Goal: Task Accomplishment & Management: Use online tool/utility

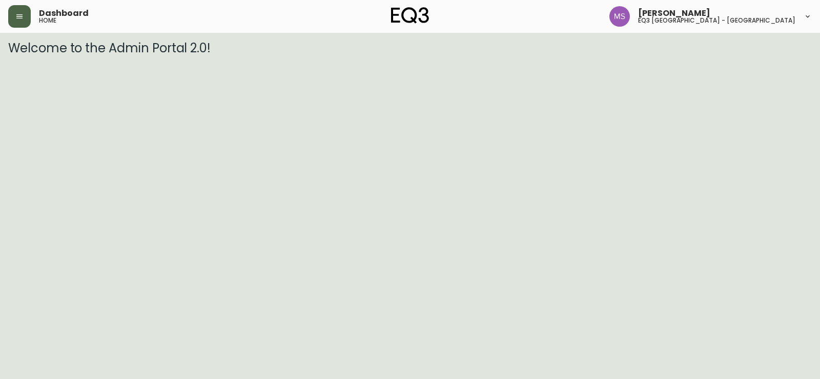
click at [16, 24] on button "button" at bounding box center [19, 16] width 23 height 23
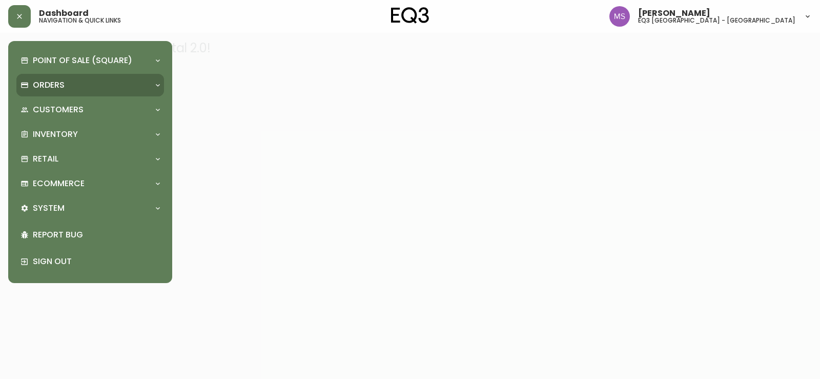
click at [123, 85] on div "Orders" at bounding box center [85, 84] width 129 height 11
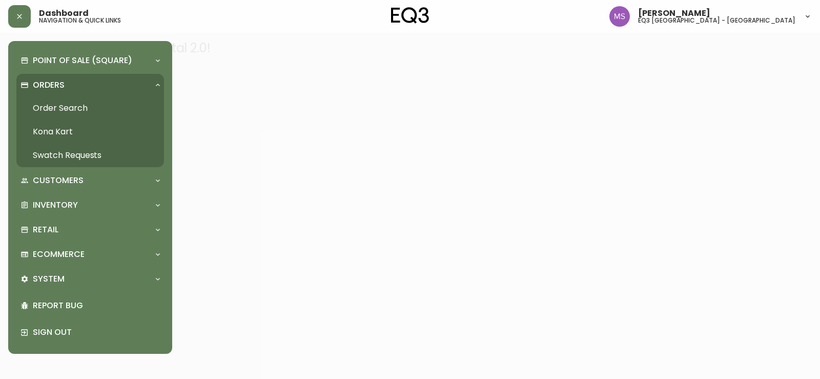
click at [123, 85] on div "Orders" at bounding box center [85, 84] width 129 height 11
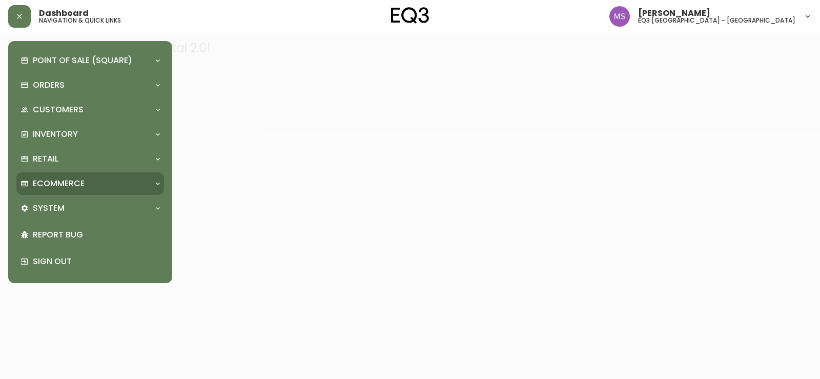
click at [86, 181] on div "Ecommerce" at bounding box center [85, 183] width 129 height 11
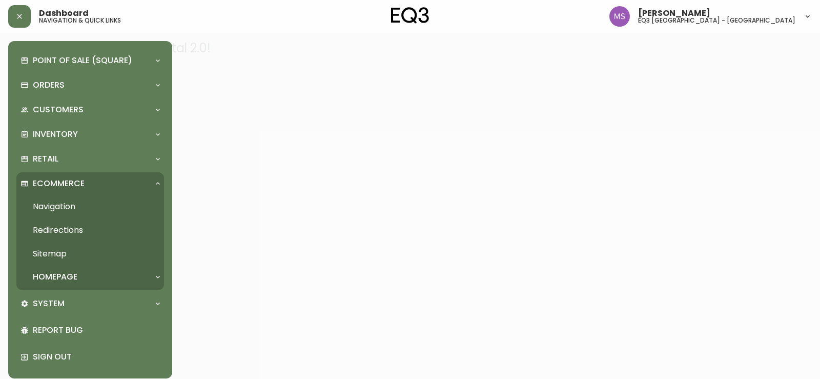
click at [86, 181] on div "Ecommerce" at bounding box center [85, 183] width 129 height 11
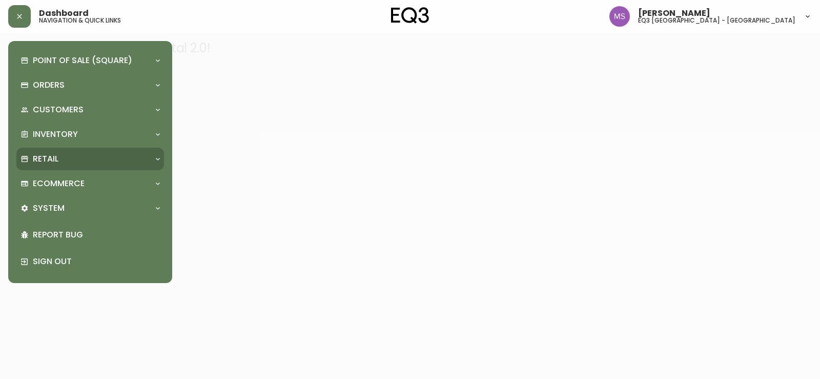
click at [86, 165] on div "Retail" at bounding box center [85, 158] width 129 height 11
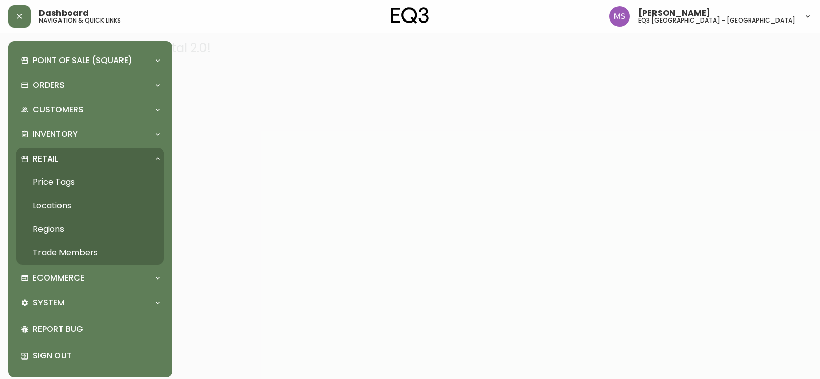
click at [43, 185] on link "Price Tags" at bounding box center [90, 182] width 148 height 24
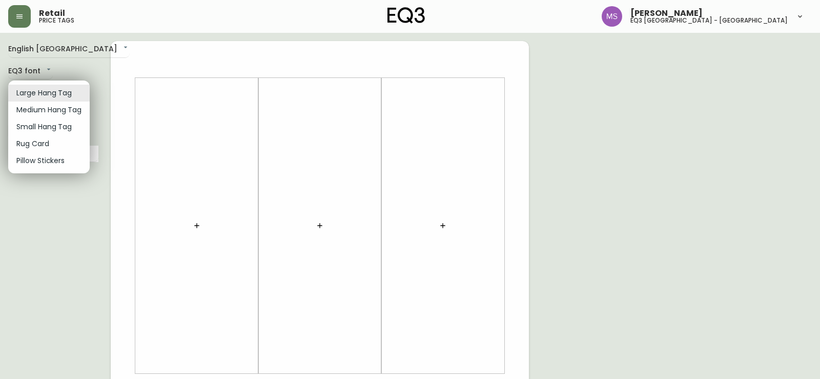
click at [69, 89] on body "Retail price tags [PERSON_NAME] eq3 [GEOGRAPHIC_DATA] - st laurent English [GEO…" at bounding box center [410, 365] width 820 height 730
click at [67, 109] on li "Medium Hang Tag" at bounding box center [48, 109] width 81 height 17
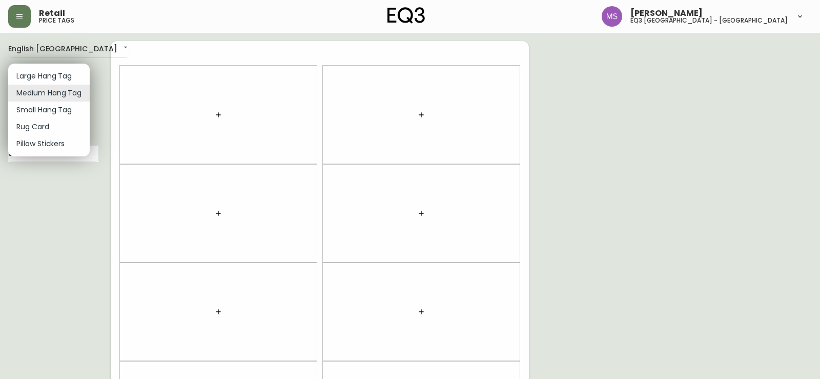
click at [77, 92] on body "Retail price tags [PERSON_NAME] eq3 [GEOGRAPHIC_DATA] - st laurent English [GEO…" at bounding box center [410, 291] width 820 height 582
click at [61, 115] on li "Small Hang Tag" at bounding box center [48, 109] width 81 height 17
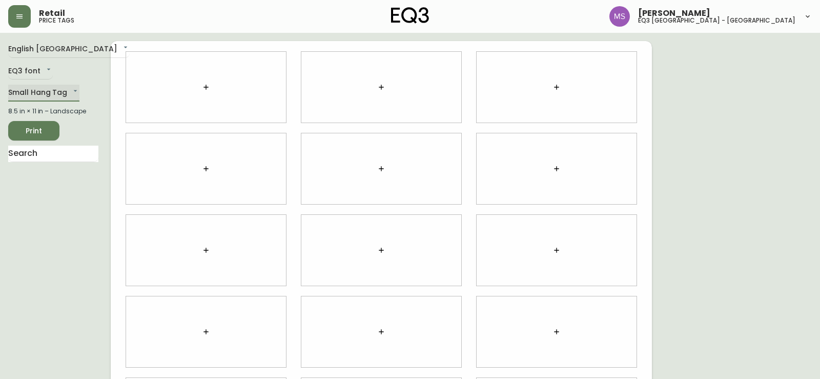
type input "small"
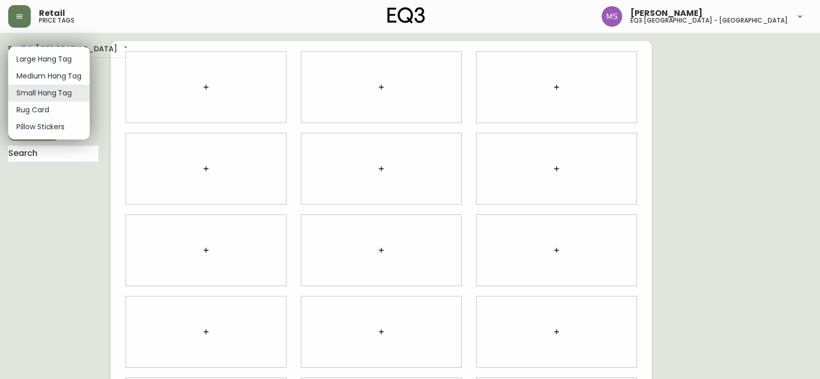
click at [65, 96] on body "Retail price tags [PERSON_NAME] eq3 [GEOGRAPHIC_DATA] - st laurent English [GEO…" at bounding box center [410, 229] width 820 height 459
click at [168, 83] on div at bounding box center [410, 189] width 820 height 379
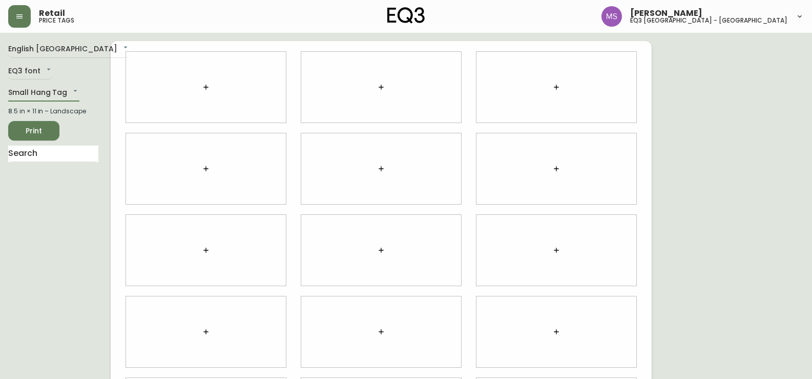
click at [206, 90] on icon "button" at bounding box center [206, 87] width 8 height 8
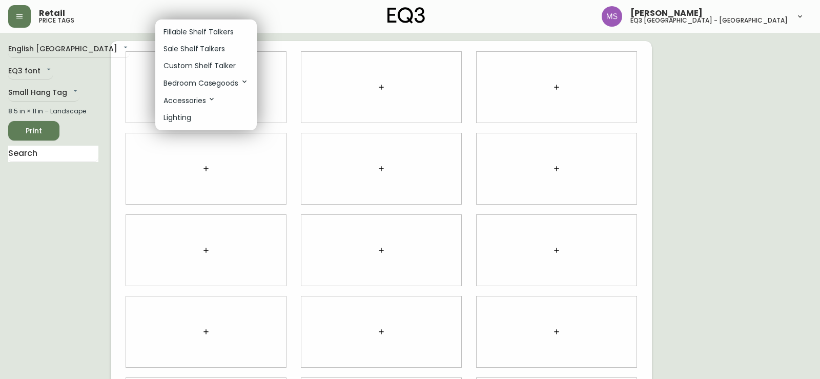
click at [67, 144] on div at bounding box center [410, 189] width 820 height 379
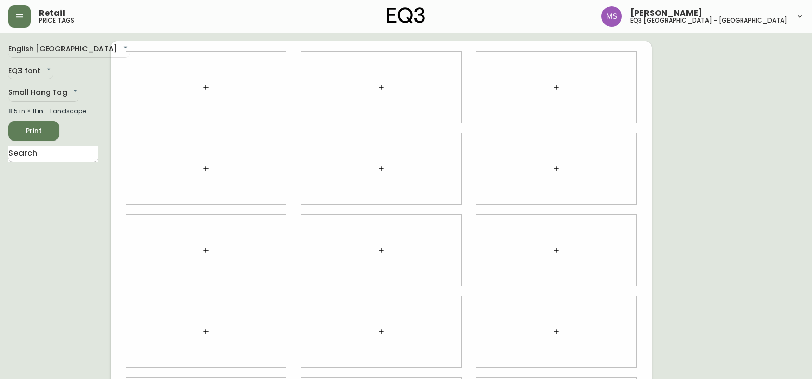
click at [72, 155] on input "text" at bounding box center [53, 154] width 90 height 16
type input "verve"
click at [67, 182] on li "Branch Verve Chair" at bounding box center [53, 179] width 90 height 17
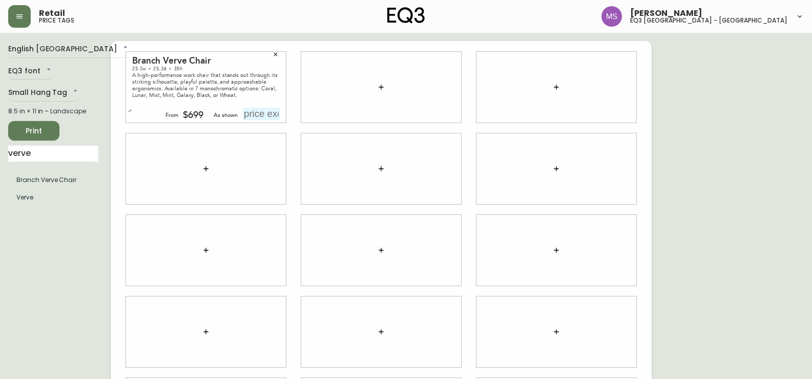
click at [258, 113] on input "text" at bounding box center [261, 114] width 37 height 12
type input "$749"
click at [277, 171] on div at bounding box center [206, 168] width 160 height 71
drag, startPoint x: 69, startPoint y: 153, endPoint x: 0, endPoint y: 152, distance: 68.7
click at [0, 152] on main "English Canada en_CA EQ3 font EQ3 Small Hang Tag small 8.5 in × 11 in – Landsca…" at bounding box center [406, 246] width 812 height 426
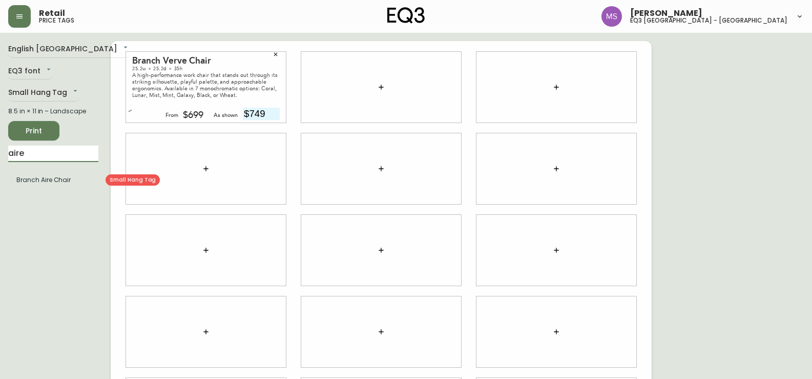
type input "aire"
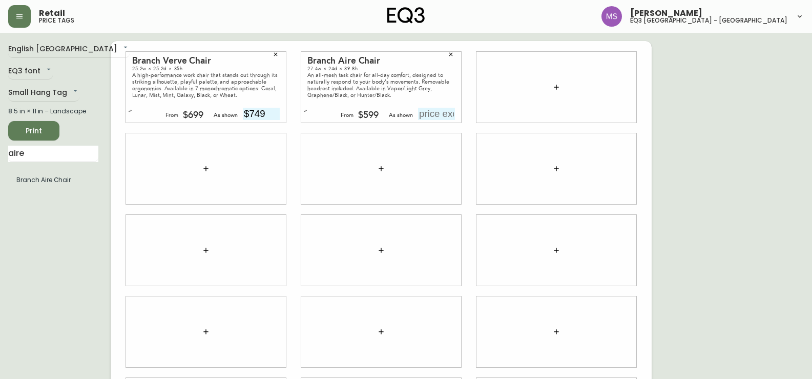
click at [435, 115] on input "text" at bounding box center [436, 114] width 37 height 12
type input "$4"
type input "$599"
drag, startPoint x: 44, startPoint y: 155, endPoint x: 0, endPoint y: 153, distance: 43.6
click at [0, 153] on main "English Canada en_CA EQ3 font EQ3 Small Hang Tag small 8.5 in × 11 in – Landsca…" at bounding box center [406, 246] width 812 height 426
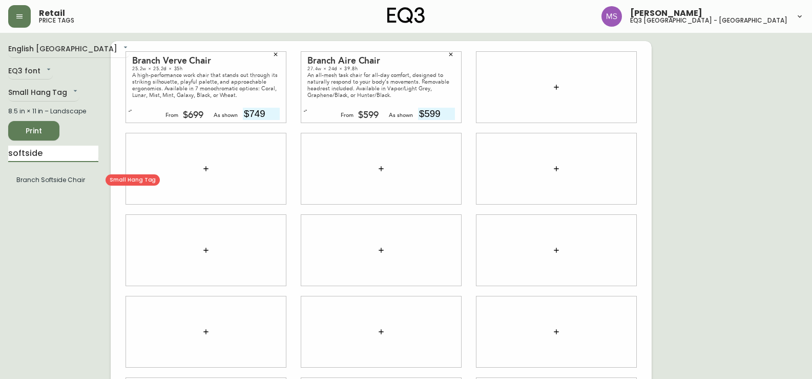
type input "softside"
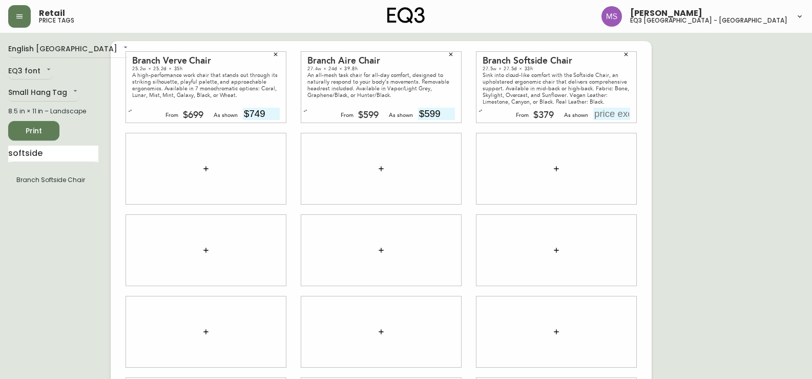
click at [611, 112] on input "text" at bounding box center [612, 114] width 37 height 12
type input "$429"
drag, startPoint x: 70, startPoint y: 154, endPoint x: 0, endPoint y: 146, distance: 70.1
click at [0, 146] on main "English Canada en_CA EQ3 font EQ3 Small Hang Tag small 8.5 in × 11 in – Landsca…" at bounding box center [406, 246] width 812 height 426
type input "daily"
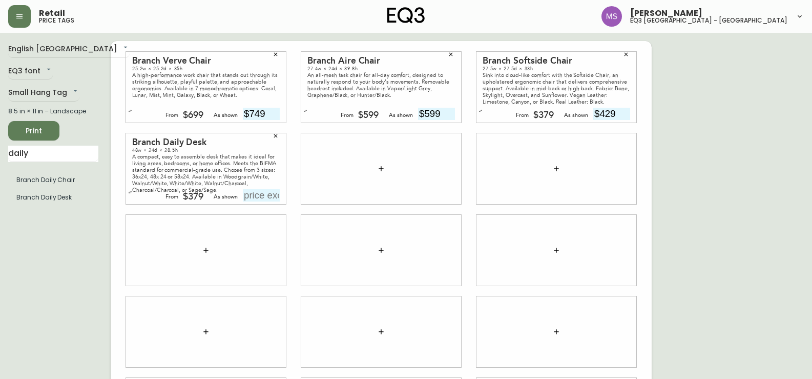
click at [160, 148] on div "48w × 24d × 28.5h" at bounding box center [206, 150] width 148 height 6
click at [189, 150] on div "48w × 24d × 28.5h" at bounding box center [206, 150] width 148 height 6
click at [274, 136] on icon "button" at bounding box center [276, 136] width 6 height 6
click at [268, 199] on input "text" at bounding box center [261, 195] width 37 height 12
type input "$1449"
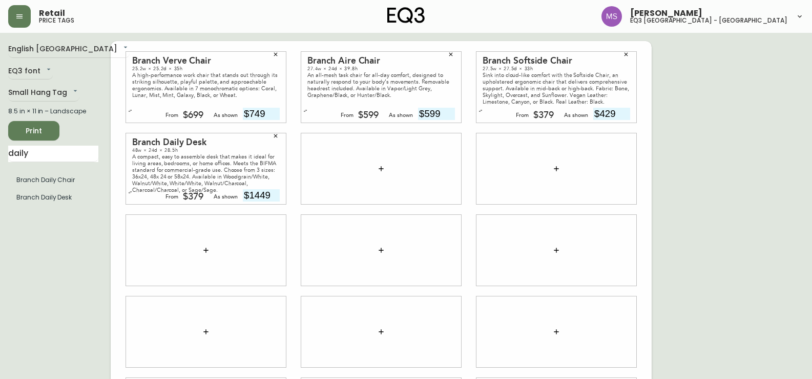
click at [236, 256] on div at bounding box center [206, 250] width 160 height 71
drag, startPoint x: 69, startPoint y: 155, endPoint x: 14, endPoint y: 156, distance: 55.4
click at [0, 156] on main "English Canada en_CA EQ3 font EQ3 Small Hang Tag small 8.5 in × 11 in – Landsca…" at bounding box center [406, 246] width 812 height 426
type input "c"
type input "filing"
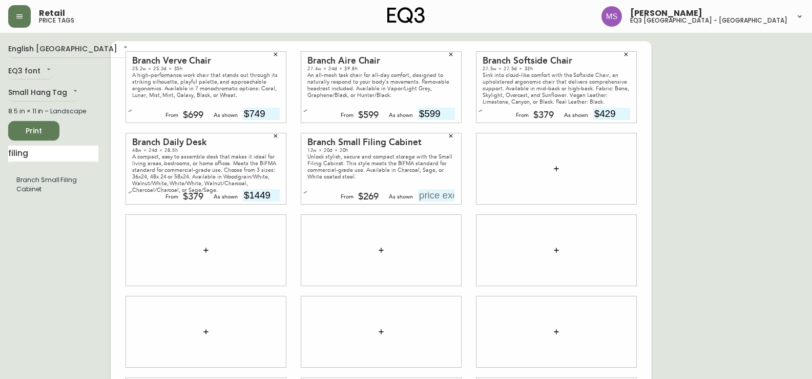
click at [451, 195] on input "text" at bounding box center [436, 195] width 37 height 12
type input "$269"
click at [437, 258] on div at bounding box center [381, 250] width 160 height 71
drag, startPoint x: 70, startPoint y: 156, endPoint x: 0, endPoint y: 154, distance: 70.3
click at [0, 154] on main "English Canada en_CA EQ3 font EQ3 Small Hang Tag small 8.5 in × 11 in – Landsca…" at bounding box center [406, 246] width 812 height 426
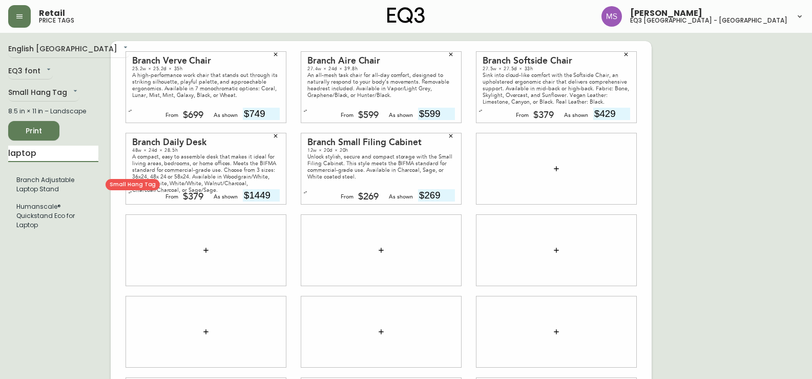
type input "laptop"
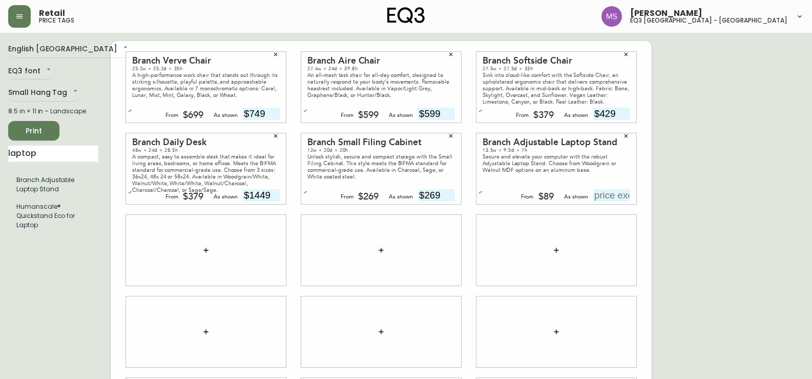
click at [610, 192] on input "text" at bounding box center [612, 195] width 37 height 12
type input "$89"
click at [154, 254] on div at bounding box center [206, 250] width 160 height 71
drag, startPoint x: 64, startPoint y: 157, endPoint x: 0, endPoint y: 157, distance: 63.6
click at [0, 157] on main "English Canada en_CA EQ3 font EQ3 Small Hang Tag small 8.5 in × 11 in – Landsca…" at bounding box center [406, 246] width 812 height 426
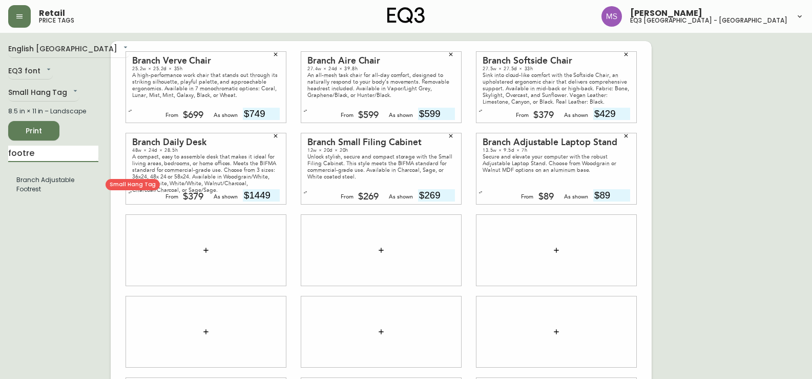
type input "footre"
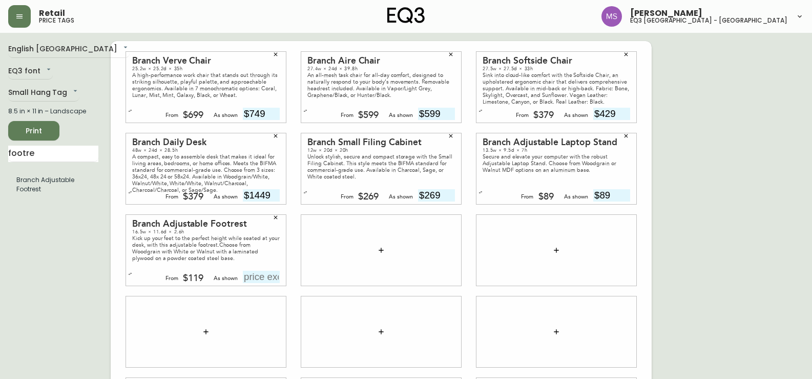
click at [267, 276] on input "text" at bounding box center [261, 277] width 37 height 12
type input "$119"
drag, startPoint x: 53, startPoint y: 155, endPoint x: 0, endPoint y: 141, distance: 55.1
click at [0, 141] on main "English Canada en_CA EQ3 font EQ3 Small Hang Tag small 8.5 in × 11 in – Landsca…" at bounding box center [406, 246] width 812 height 426
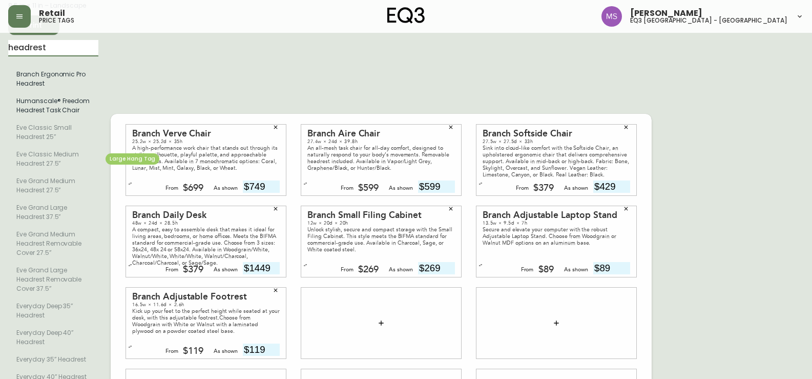
scroll to position [103, 0]
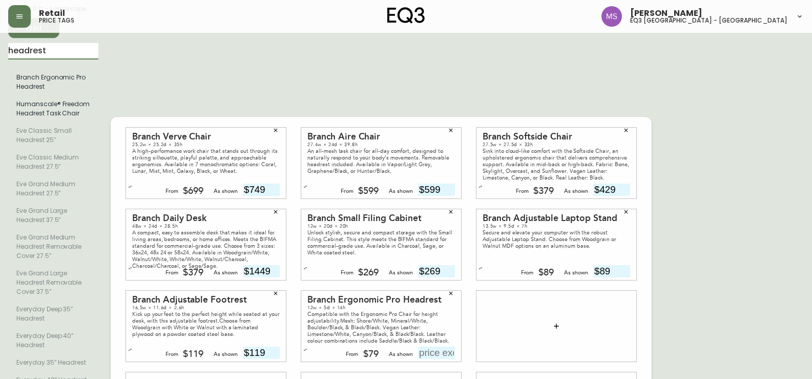
drag, startPoint x: 63, startPoint y: 54, endPoint x: 0, endPoint y: 55, distance: 62.6
click at [0, 55] on main "English [GEOGRAPHIC_DATA] en_CA EQ3 font EQ3 Small Hang Tag small 8.5 in × 11 i…" at bounding box center [406, 321] width 812 height 783
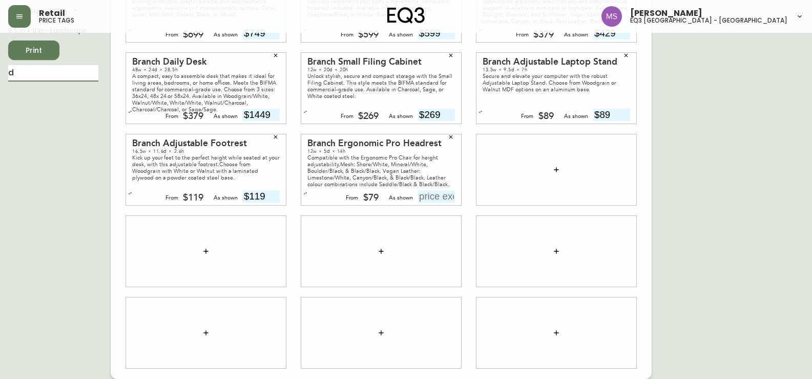
scroll to position [80, 0]
type input "daily"
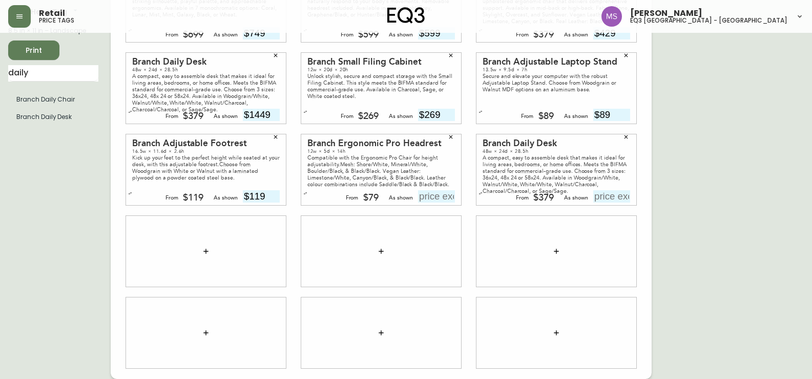
click at [610, 201] on input "text" at bounding box center [612, 196] width 37 height 12
type input "$449"
click at [257, 230] on div at bounding box center [206, 251] width 160 height 71
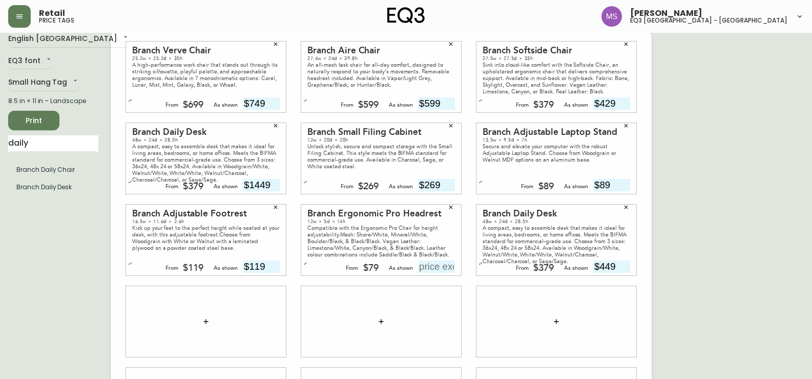
scroll to position [0, 0]
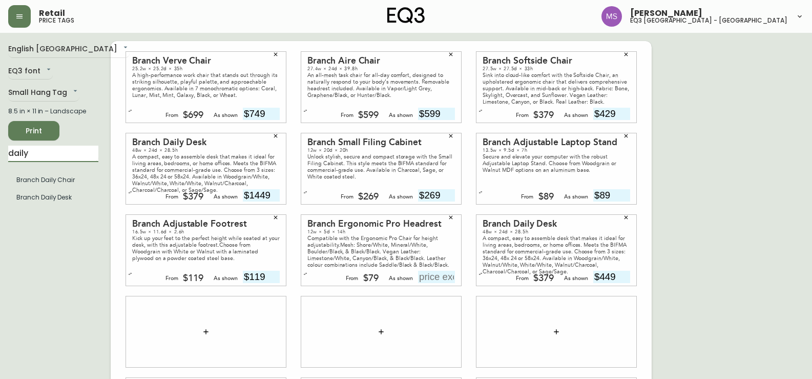
drag, startPoint x: 72, startPoint y: 153, endPoint x: 2, endPoint y: 166, distance: 71.4
click at [0, 166] on main "English Canada en_CA EQ3 font EQ3 Small Hang Tag small 8.5 in × 11 in – Landsca…" at bounding box center [406, 246] width 812 height 426
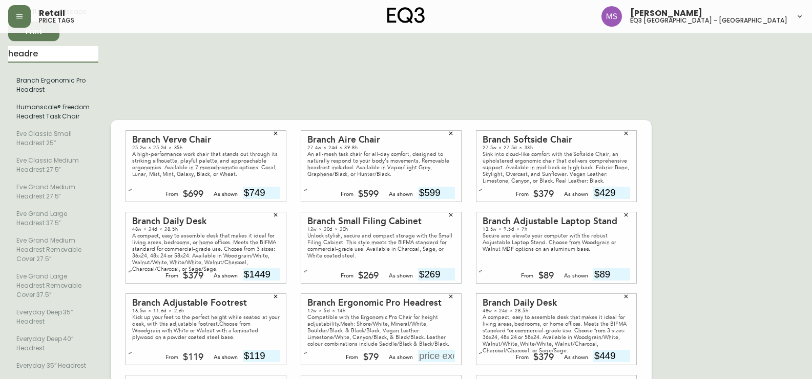
scroll to position [103, 0]
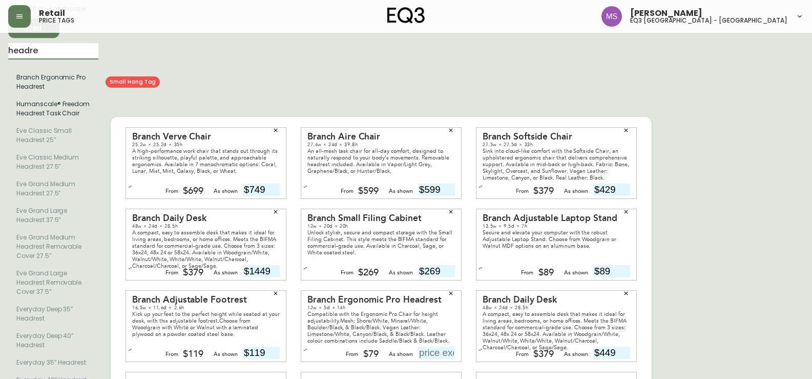
type input "headre"
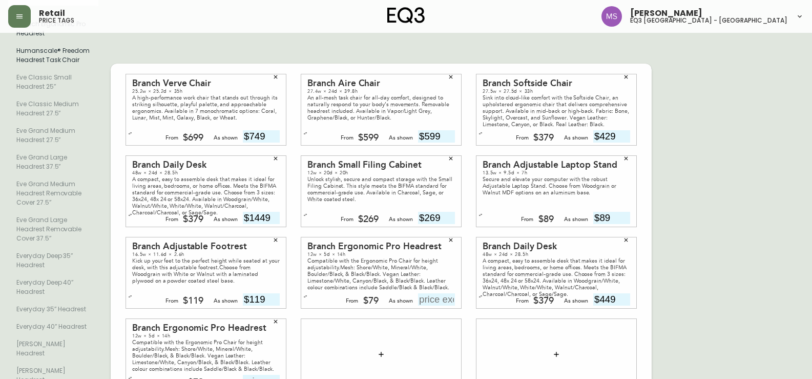
scroll to position [276, 0]
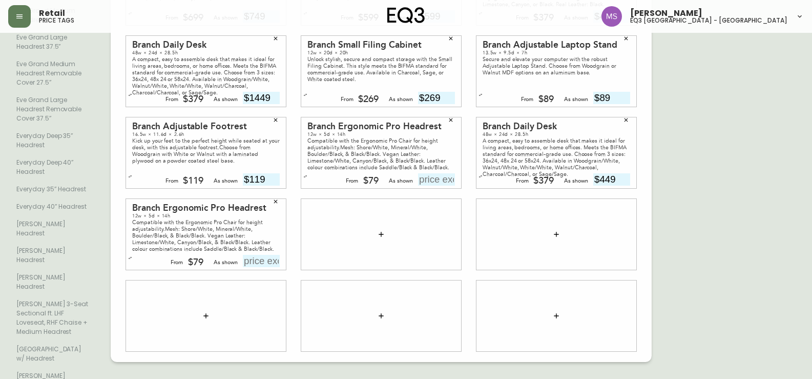
click at [258, 255] on input "text" at bounding box center [261, 261] width 37 height 12
type input "$49"
click at [273, 280] on div at bounding box center [206, 315] width 160 height 71
click at [197, 258] on div "$79" at bounding box center [195, 262] width 15 height 9
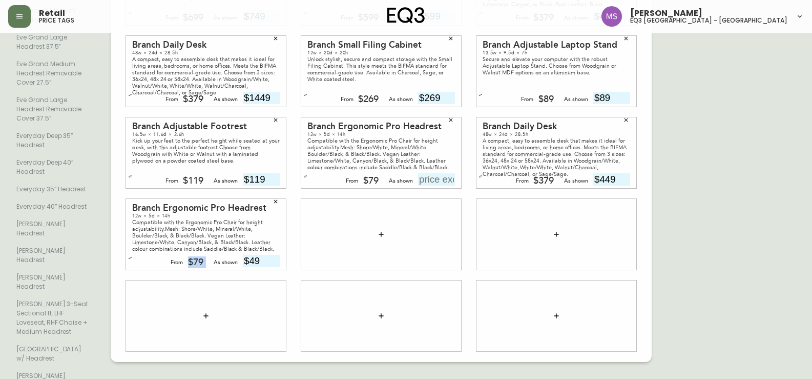
click at [197, 258] on div "$79" at bounding box center [195, 262] width 15 height 9
click at [207, 255] on div "From $79 As shown $49" at bounding box center [219, 261] width 119 height 12
click at [244, 280] on div at bounding box center [206, 315] width 160 height 71
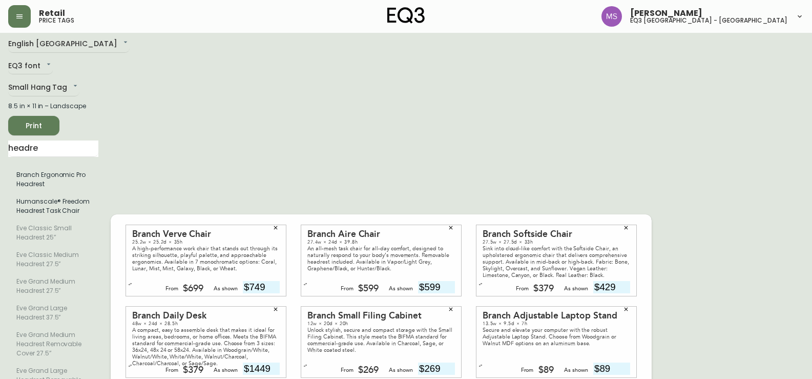
scroll to position [0, 0]
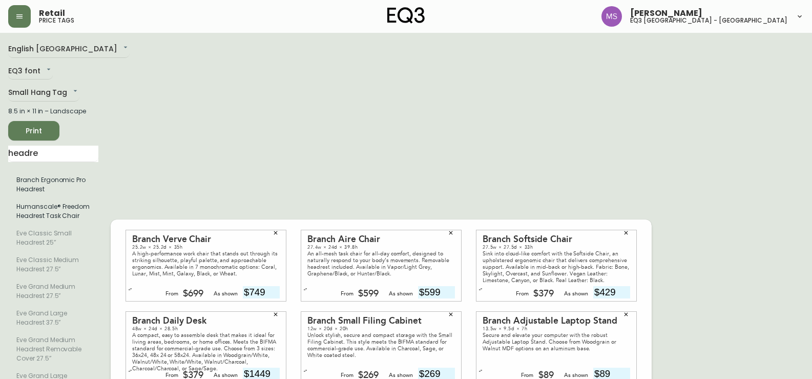
click at [22, 125] on span "Print" at bounding box center [33, 131] width 35 height 13
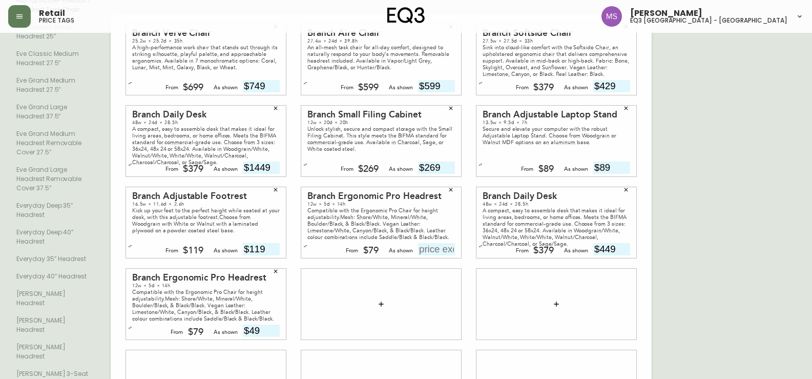
scroll to position [205, 0]
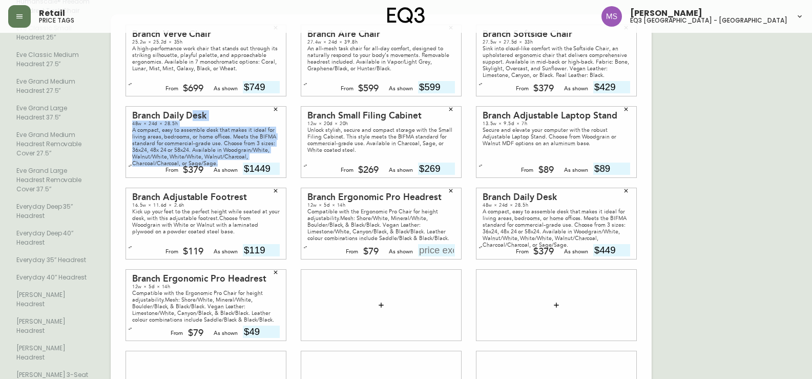
drag, startPoint x: 191, startPoint y: 96, endPoint x: 257, endPoint y: 156, distance: 90.0
click at [257, 156] on div "Branch Daily Desk 48w × 24d × 28.5h A compact, easy to assemble desk that makes…" at bounding box center [206, 142] width 160 height 71
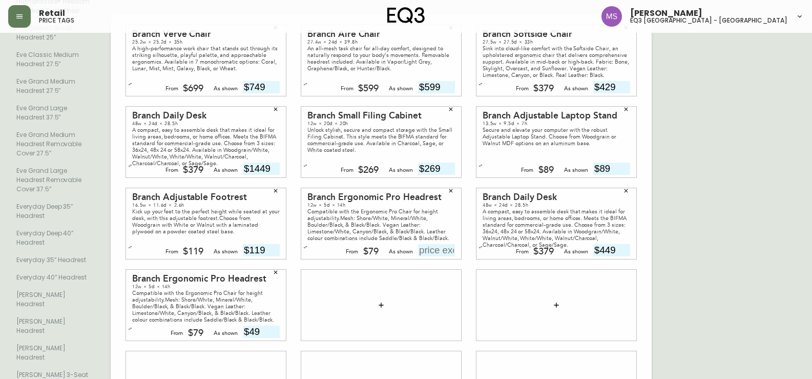
click at [320, 287] on div at bounding box center [381, 305] width 160 height 71
drag, startPoint x: 275, startPoint y: 250, endPoint x: 371, endPoint y: 219, distance: 100.2
click at [275, 264] on button "button" at bounding box center [275, 271] width 15 height 15
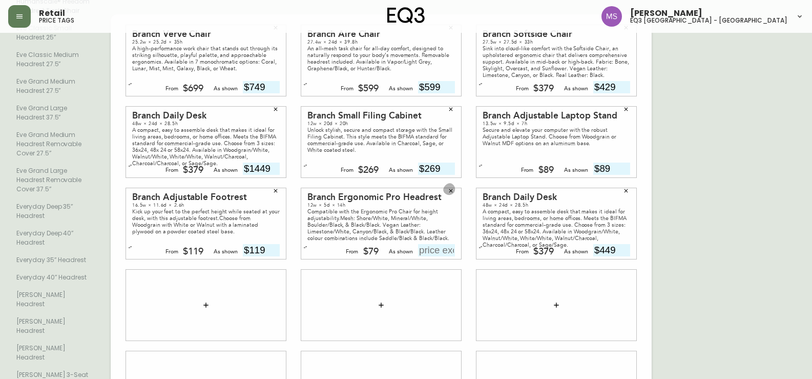
click at [450, 188] on icon "button" at bounding box center [451, 191] width 6 height 6
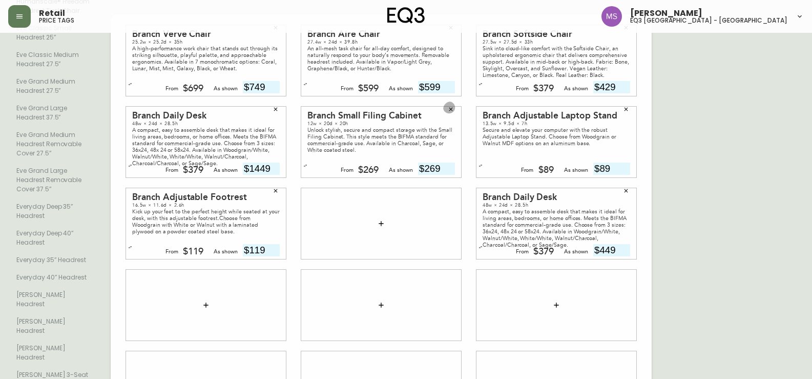
click at [452, 106] on icon "button" at bounding box center [451, 109] width 6 height 6
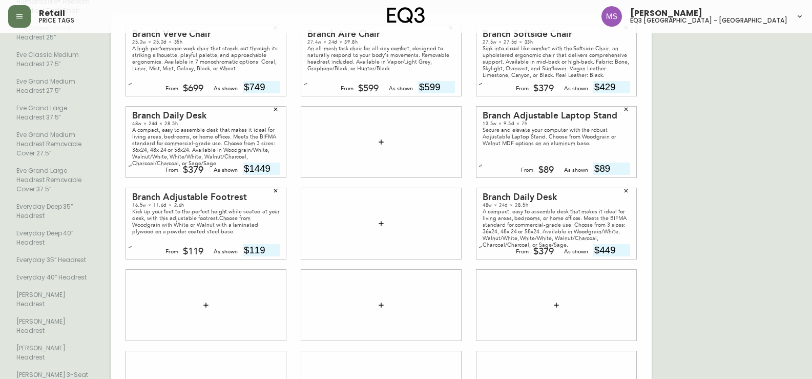
click at [623, 106] on icon "button" at bounding box center [626, 109] width 6 height 6
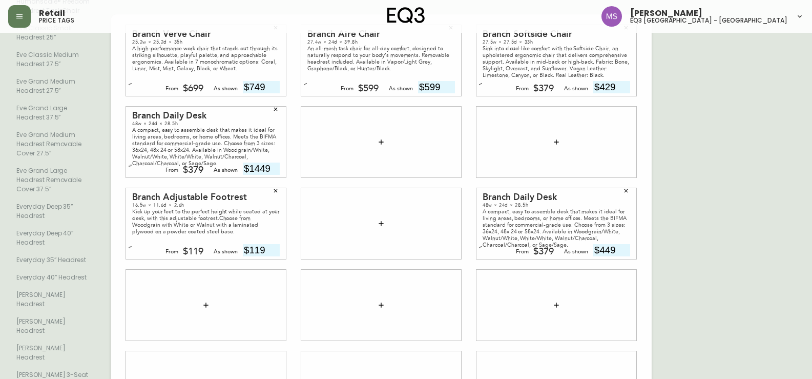
click at [627, 188] on icon "button" at bounding box center [626, 191] width 6 height 6
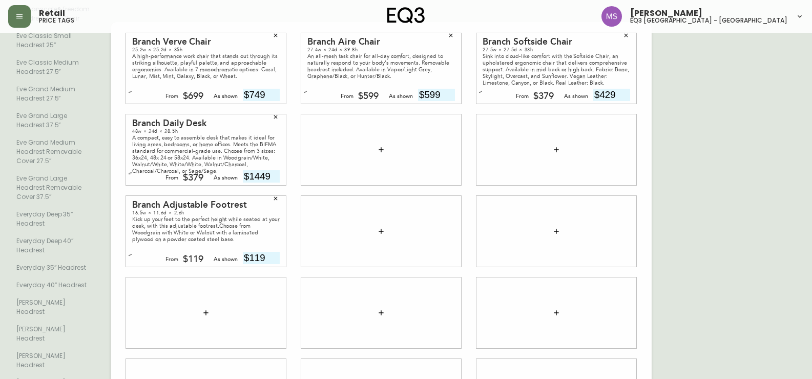
scroll to position [103, 0]
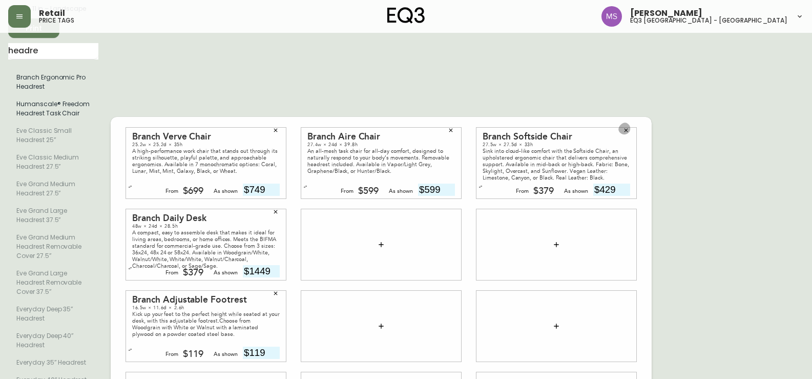
click at [625, 127] on icon "button" at bounding box center [626, 130] width 6 height 6
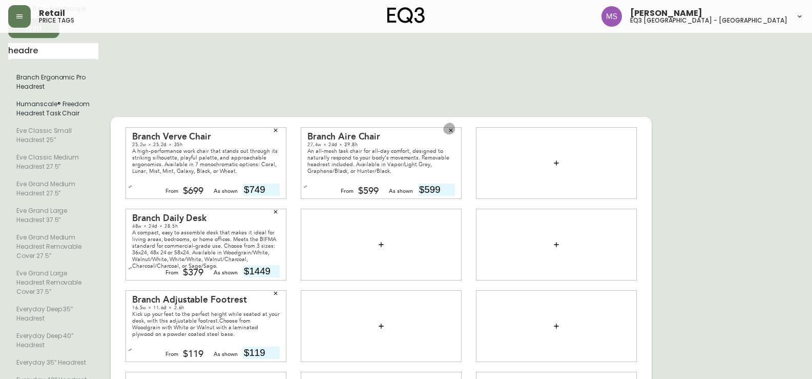
click at [452, 127] on icon "button" at bounding box center [451, 130] width 6 height 6
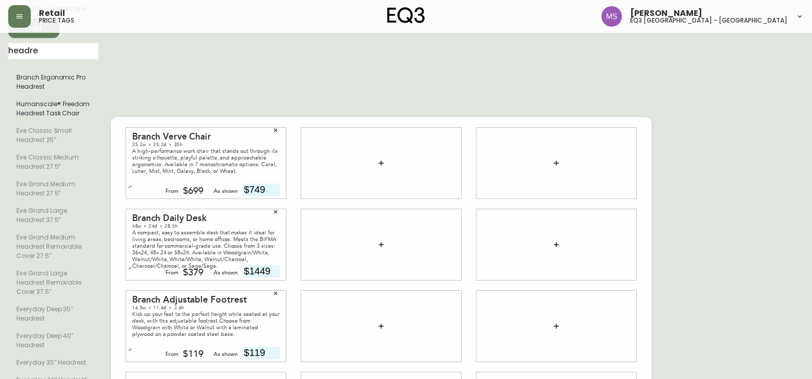
click at [279, 123] on button "button" at bounding box center [275, 130] width 15 height 15
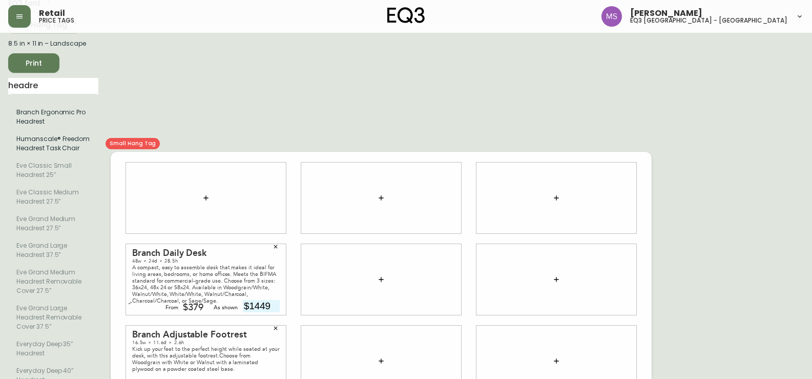
scroll to position [51, 0]
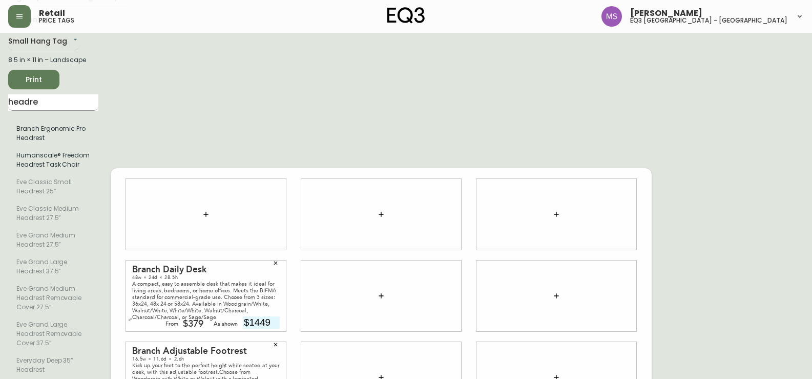
click at [50, 106] on input "headre" at bounding box center [53, 102] width 90 height 16
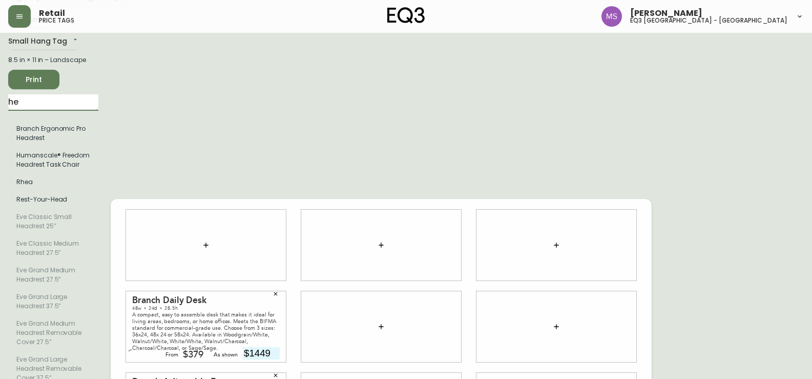
type input "h"
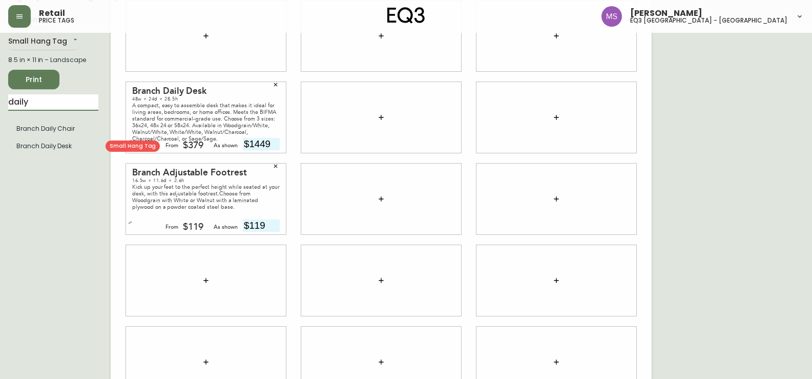
type input "daily"
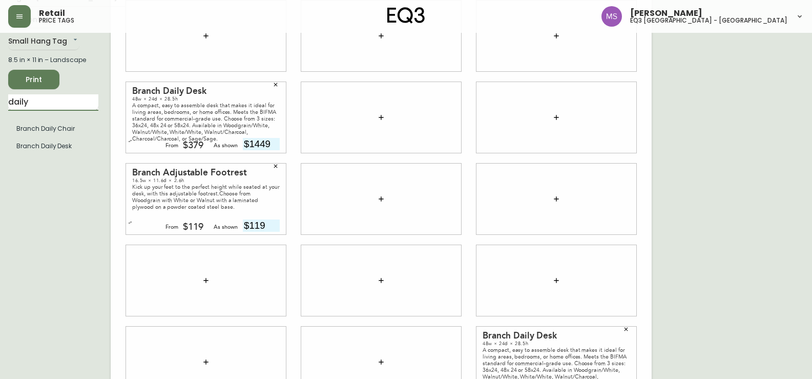
click at [51, 104] on input "daily" at bounding box center [53, 102] width 90 height 16
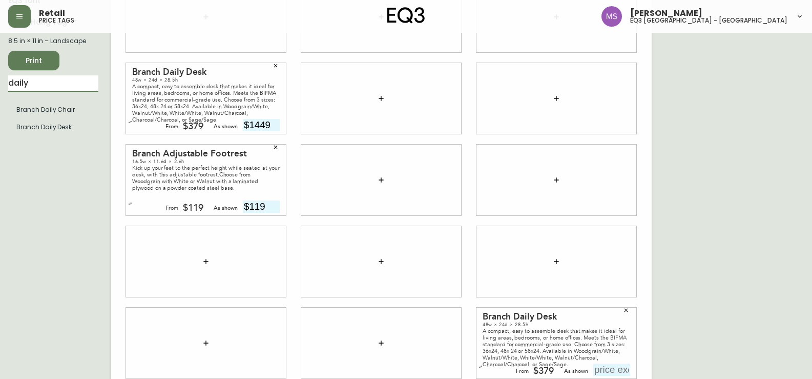
scroll to position [80, 0]
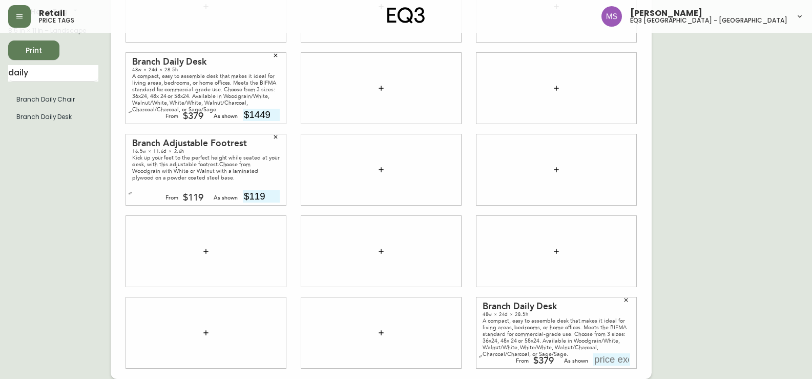
click at [609, 360] on input "text" at bounding box center [612, 359] width 37 height 12
type input "$1449"
click at [57, 79] on input "daily" at bounding box center [53, 73] width 90 height 16
type input "d"
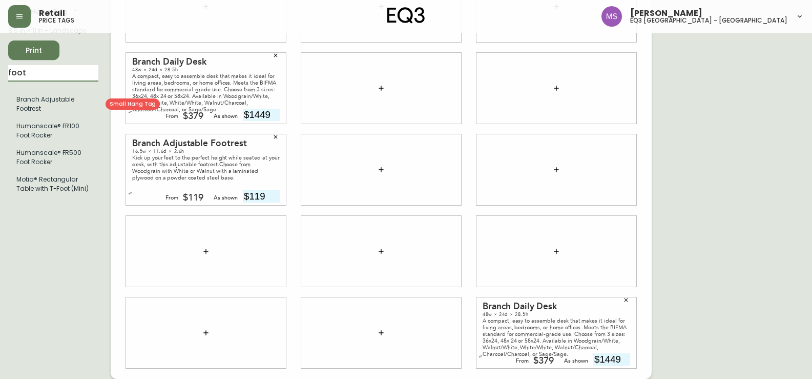
type input "foot"
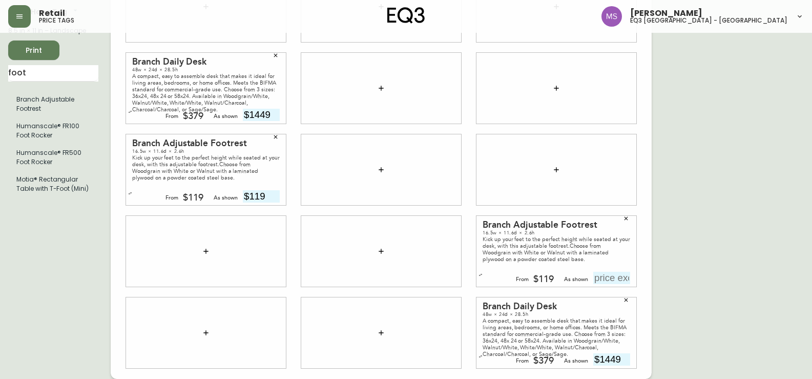
click at [618, 278] on input "text" at bounding box center [612, 278] width 37 height 12
type input "$119"
click at [277, 54] on icon "button" at bounding box center [276, 56] width 4 height 4
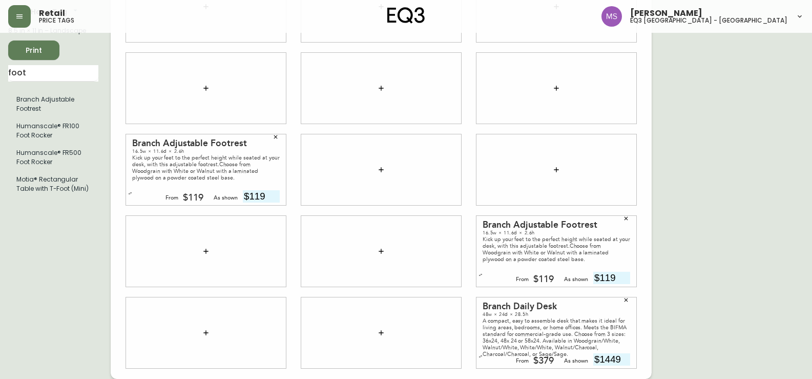
click at [273, 134] on icon "button" at bounding box center [276, 137] width 6 height 6
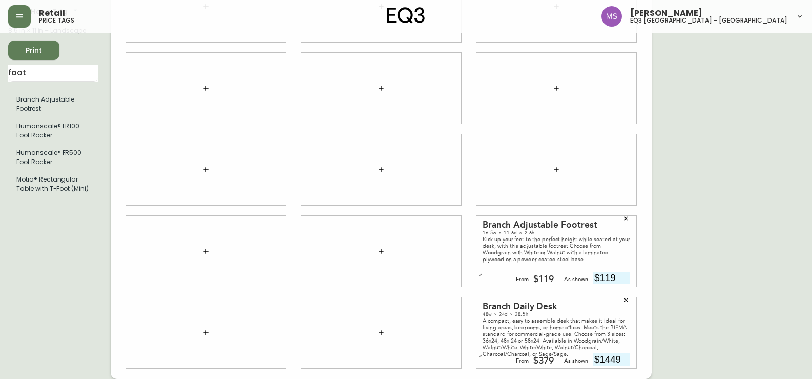
click at [24, 49] on span "Print" at bounding box center [33, 50] width 35 height 13
drag, startPoint x: 44, startPoint y: 70, endPoint x: 0, endPoint y: 71, distance: 43.6
click at [0, 71] on main "English Canada en_CA EQ3 font EQ3 Small Hang Tag small 8.5 in × 11 in – Landsca…" at bounding box center [406, 165] width 812 height 426
type input "ergonomi"
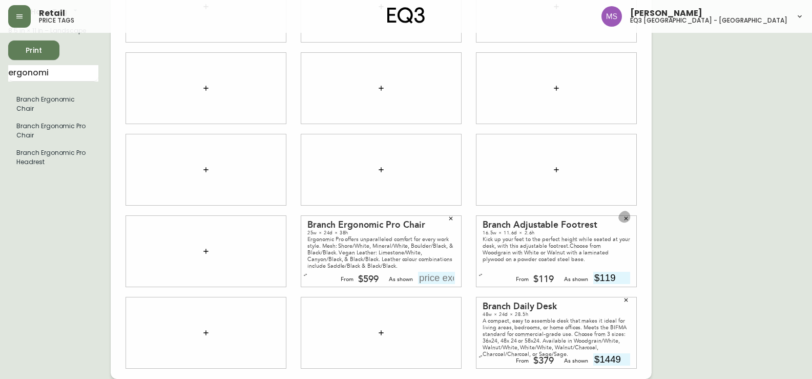
click at [624, 216] on icon "button" at bounding box center [626, 218] width 6 height 6
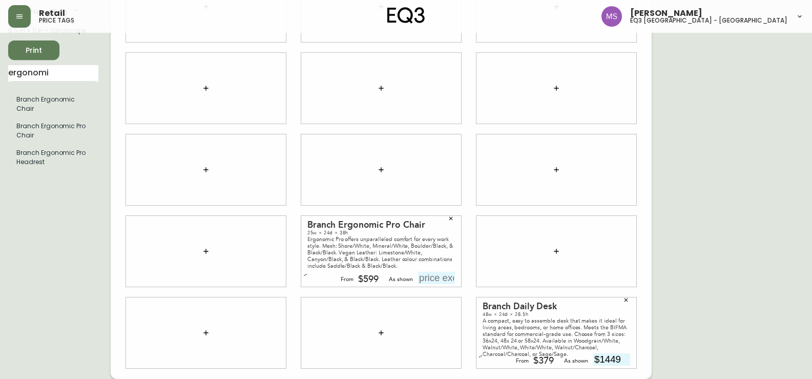
click at [627, 300] on icon "button" at bounding box center [626, 300] width 6 height 6
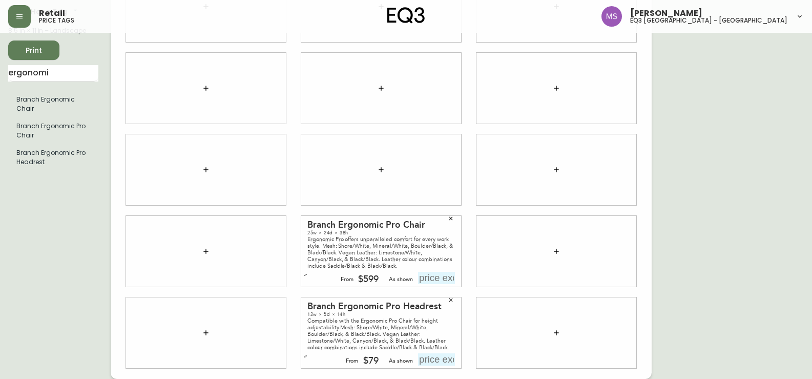
click at [432, 362] on input "text" at bounding box center [436, 359] width 37 height 12
type input "$79"
click at [432, 280] on input "text" at bounding box center [436, 278] width 37 height 12
type input "$599"
click at [716, 239] on div "English Canada en_CA EQ3 font EQ3 Small Hang Tag small 8.5 in × 11 in – Landsca…" at bounding box center [406, 170] width 796 height 418
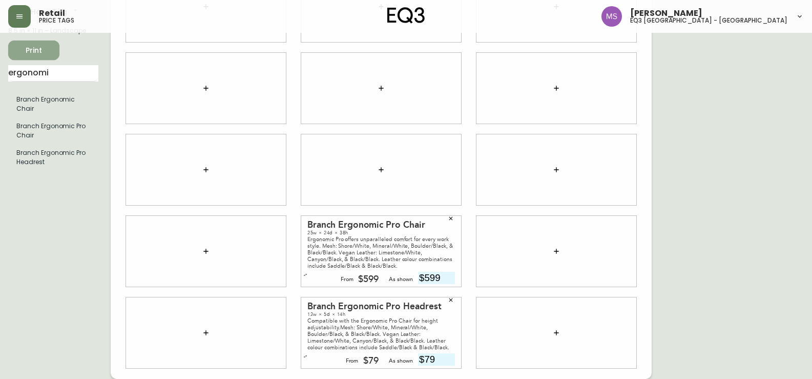
click at [27, 46] on span "Print" at bounding box center [33, 50] width 35 height 13
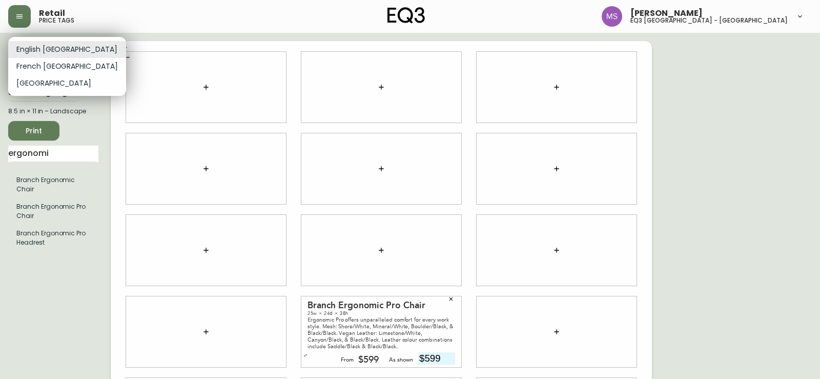
click at [54, 47] on body "Retail price tags [PERSON_NAME] eq3 [GEOGRAPHIC_DATA] - st laurent English [GEO…" at bounding box center [410, 229] width 820 height 459
click at [56, 66] on li "French [GEOGRAPHIC_DATA]" at bounding box center [67, 66] width 118 height 17
type input "fr_CA"
type input "599$"
type input "79$"
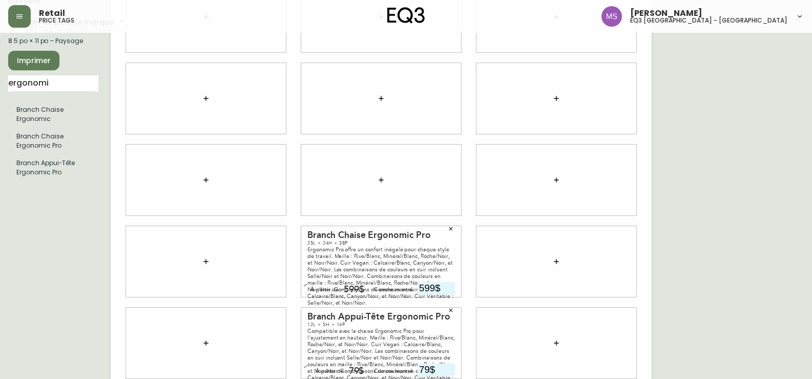
scroll to position [80, 0]
